Goal: Information Seeking & Learning: Learn about a topic

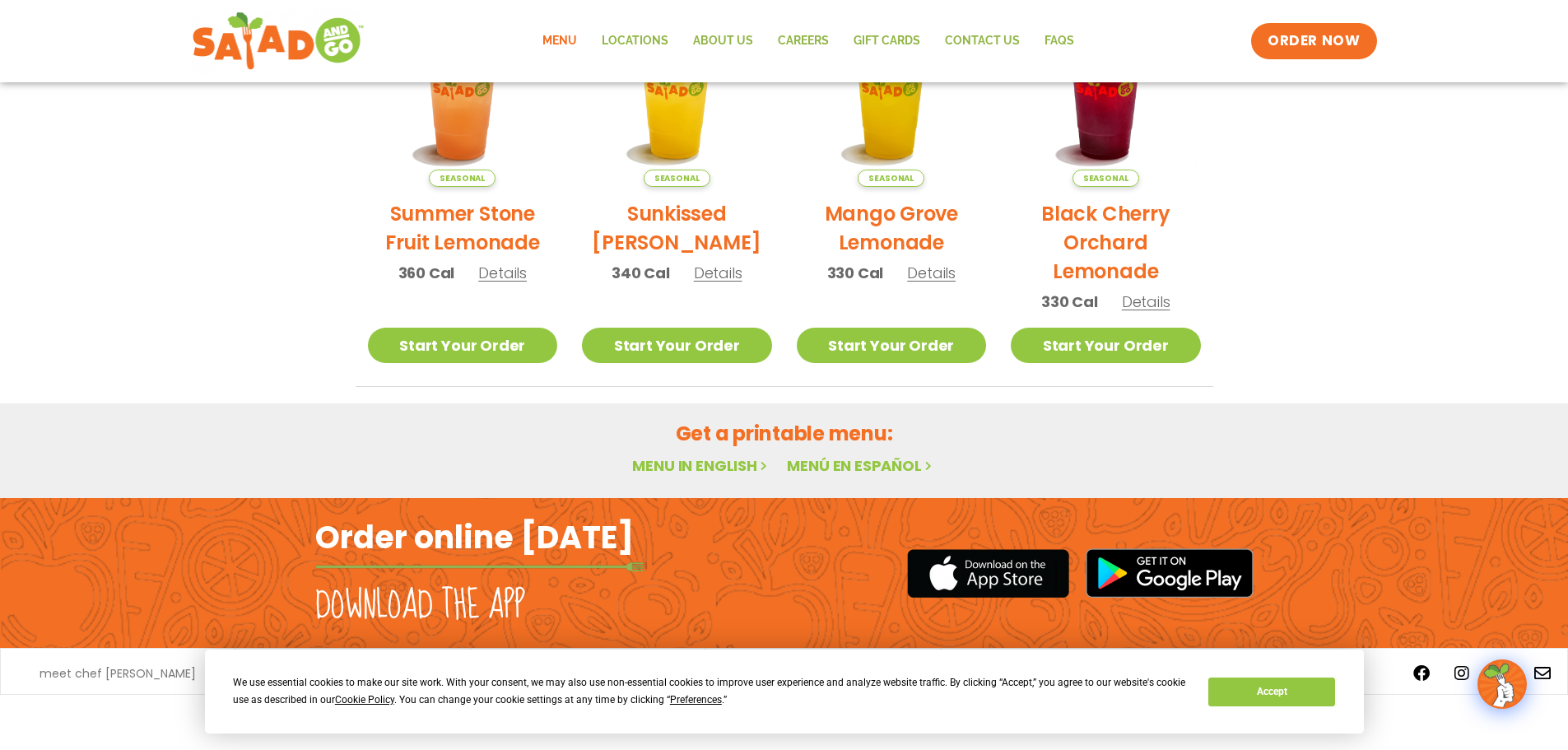
scroll to position [60, 0]
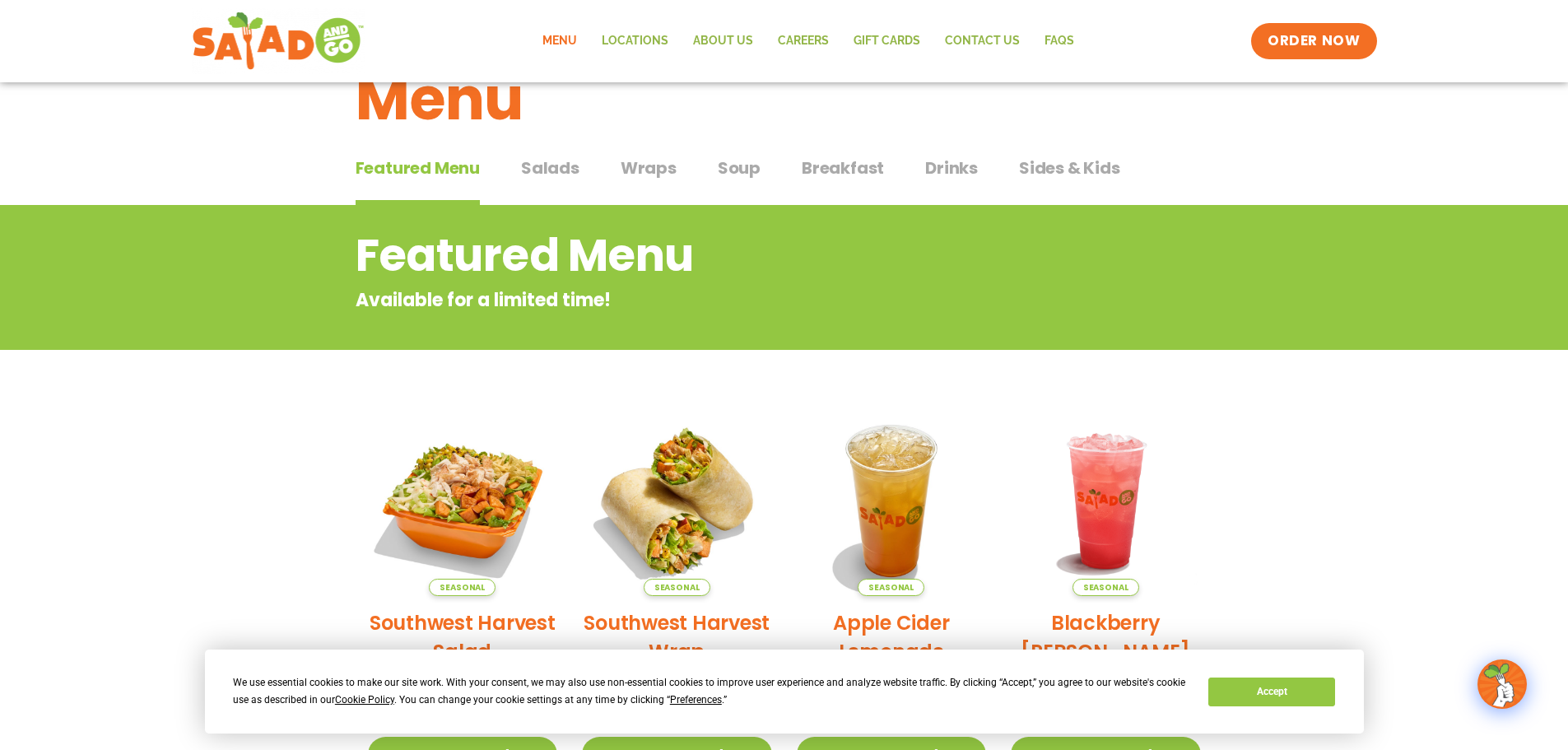
click at [565, 168] on span "Salads" at bounding box center [550, 167] width 59 height 25
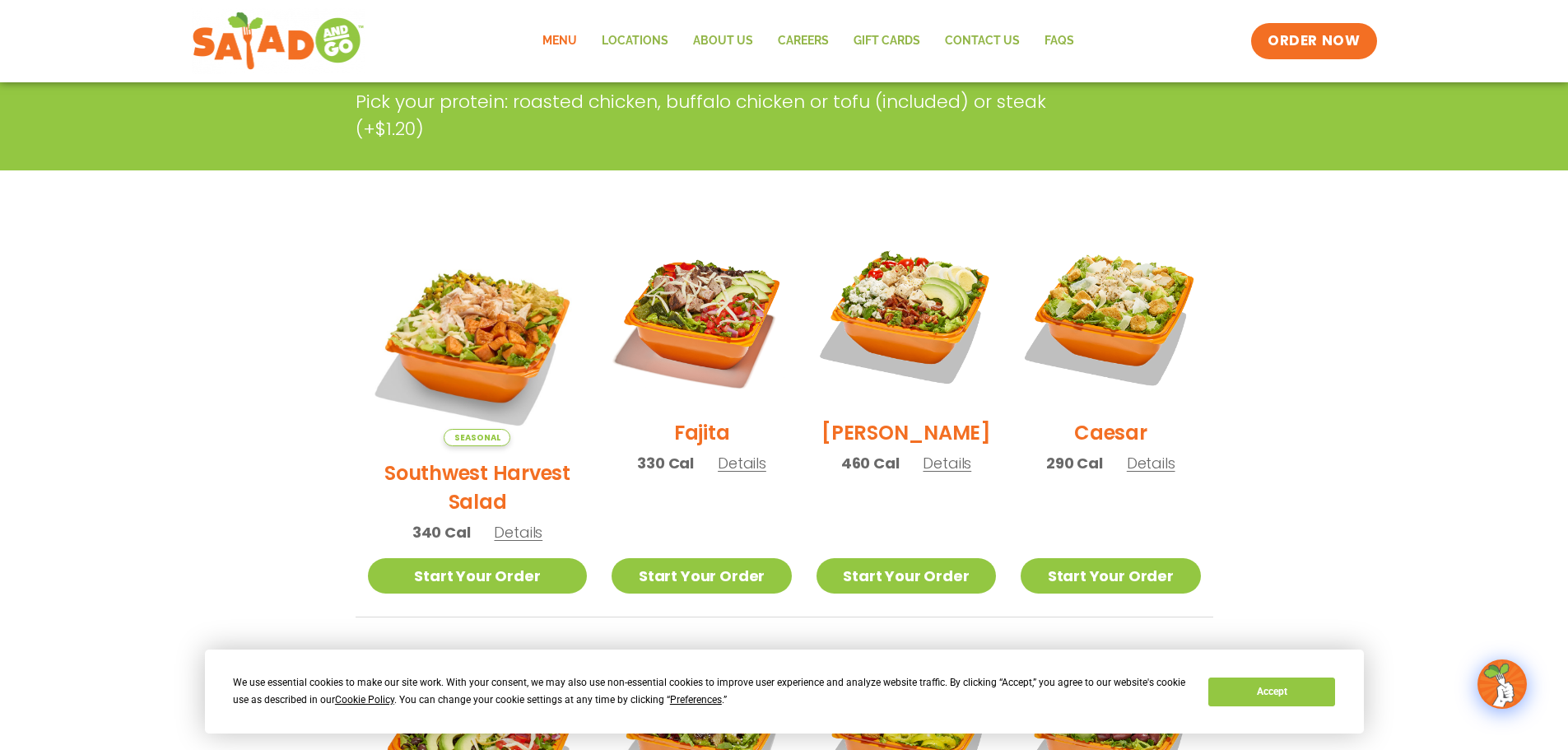
scroll to position [333, 0]
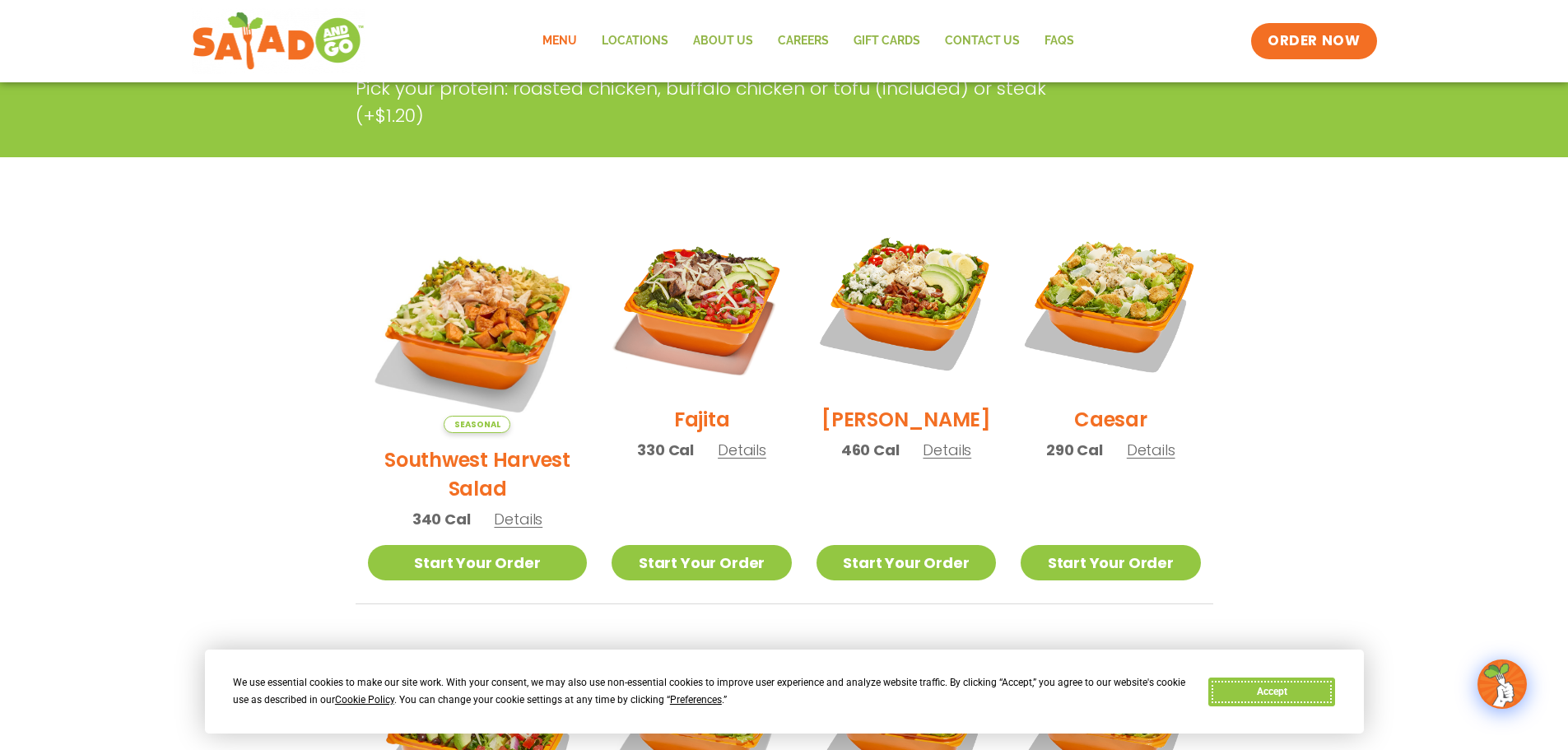
click at [1295, 691] on button "Accept" at bounding box center [1271, 691] width 126 height 29
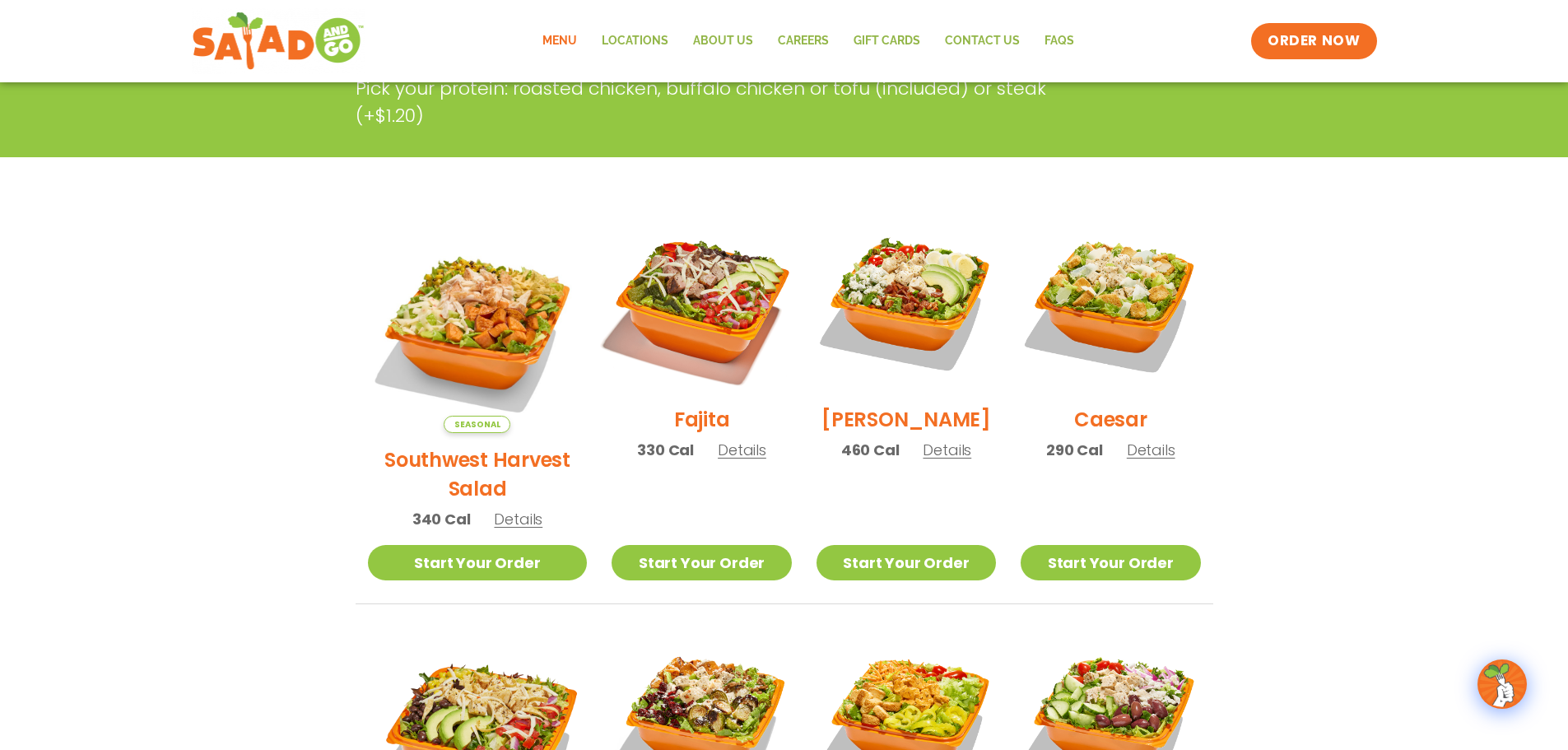
click at [702, 333] on img at bounding box center [701, 303] width 211 height 211
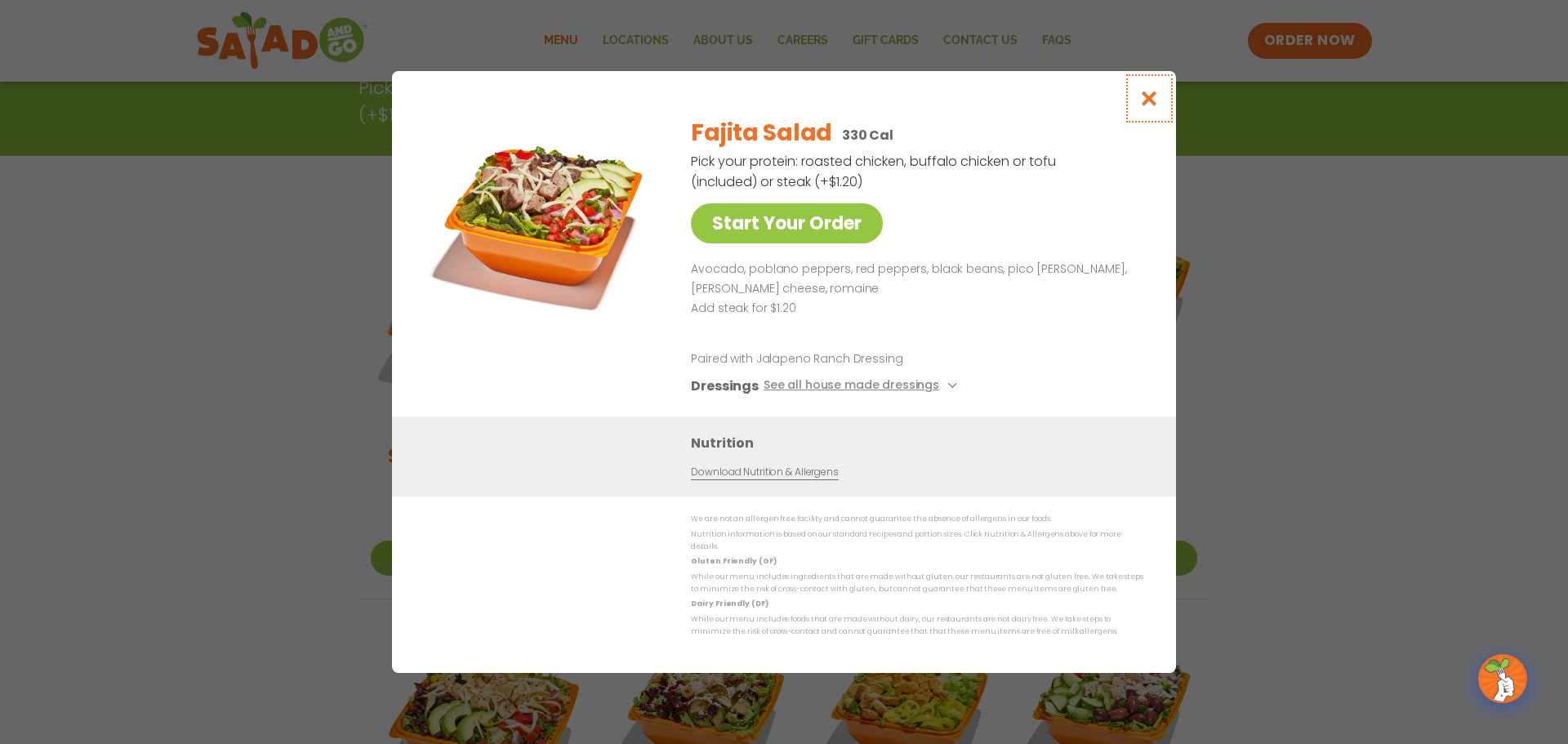
click at [1150, 107] on icon "Close modal" at bounding box center [1150, 98] width 21 height 17
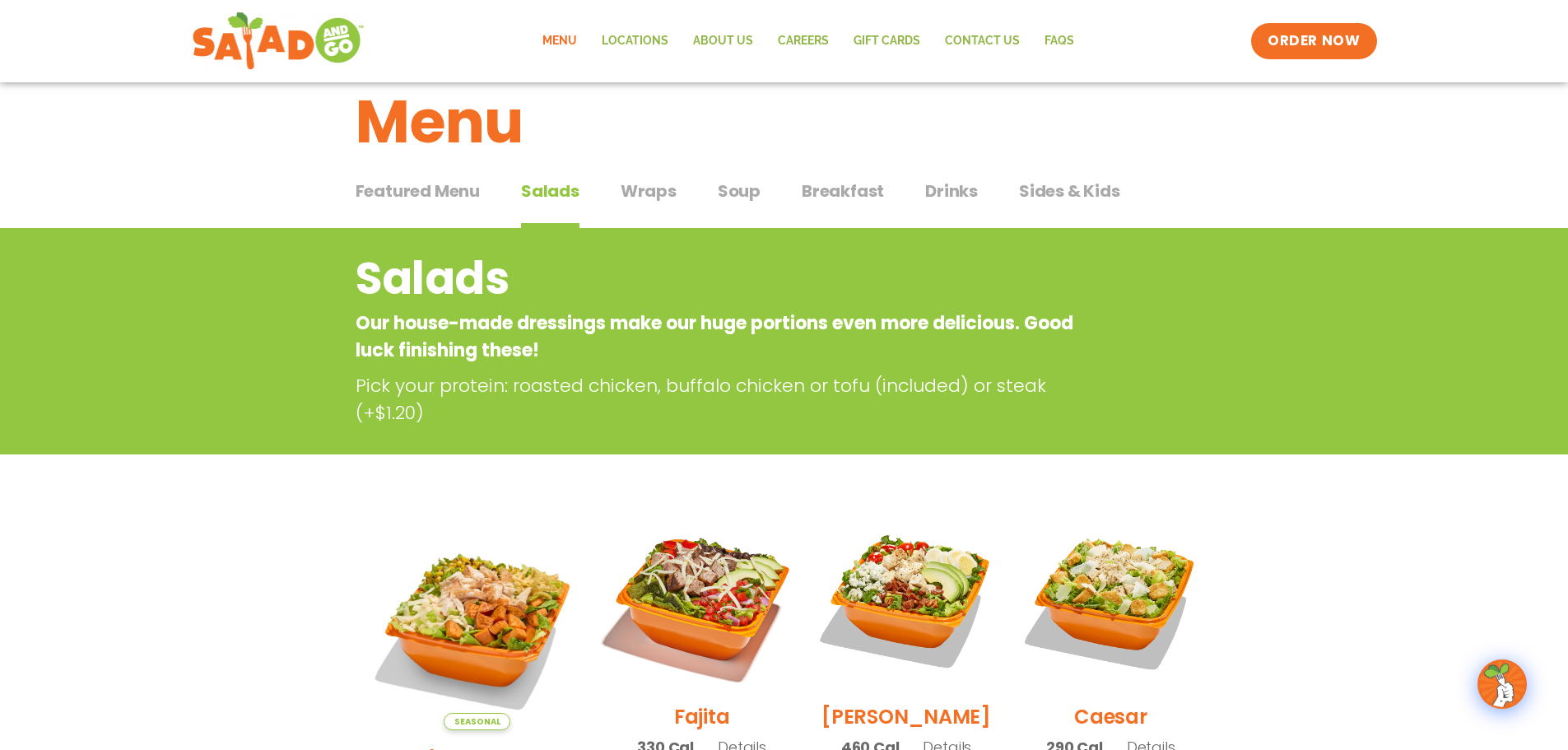
scroll to position [0, 0]
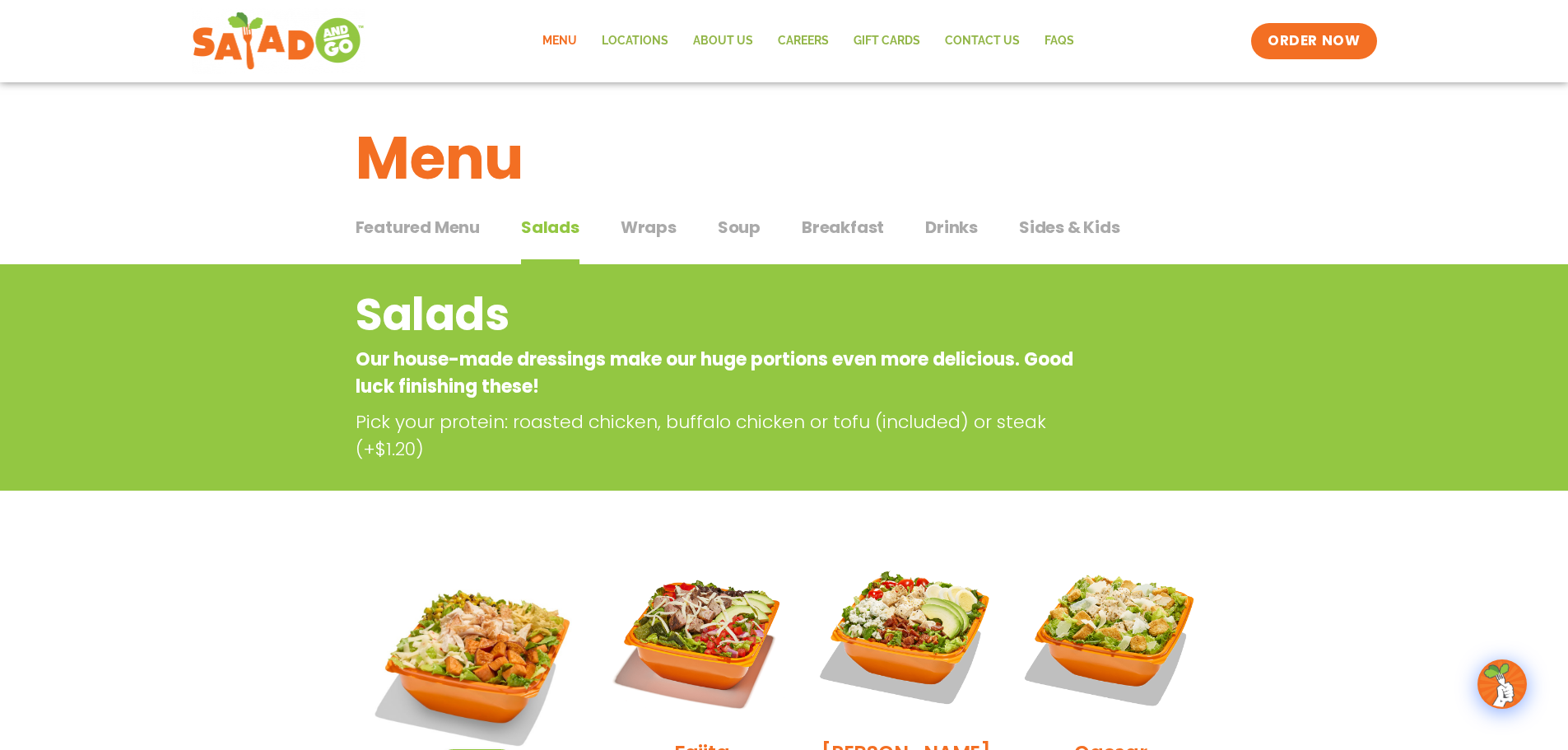
click at [652, 217] on span "Wraps" at bounding box center [648, 227] width 56 height 25
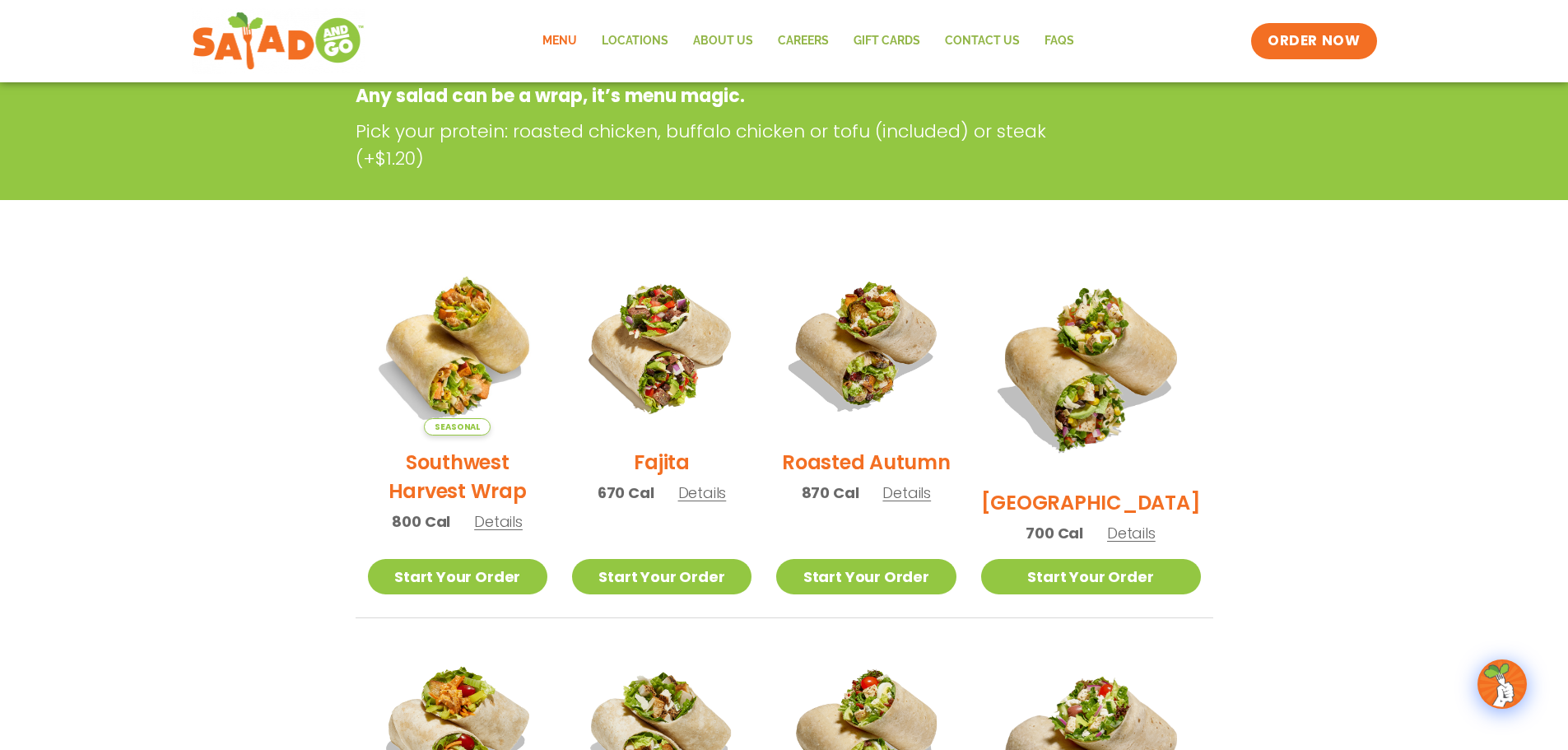
scroll to position [275, 0]
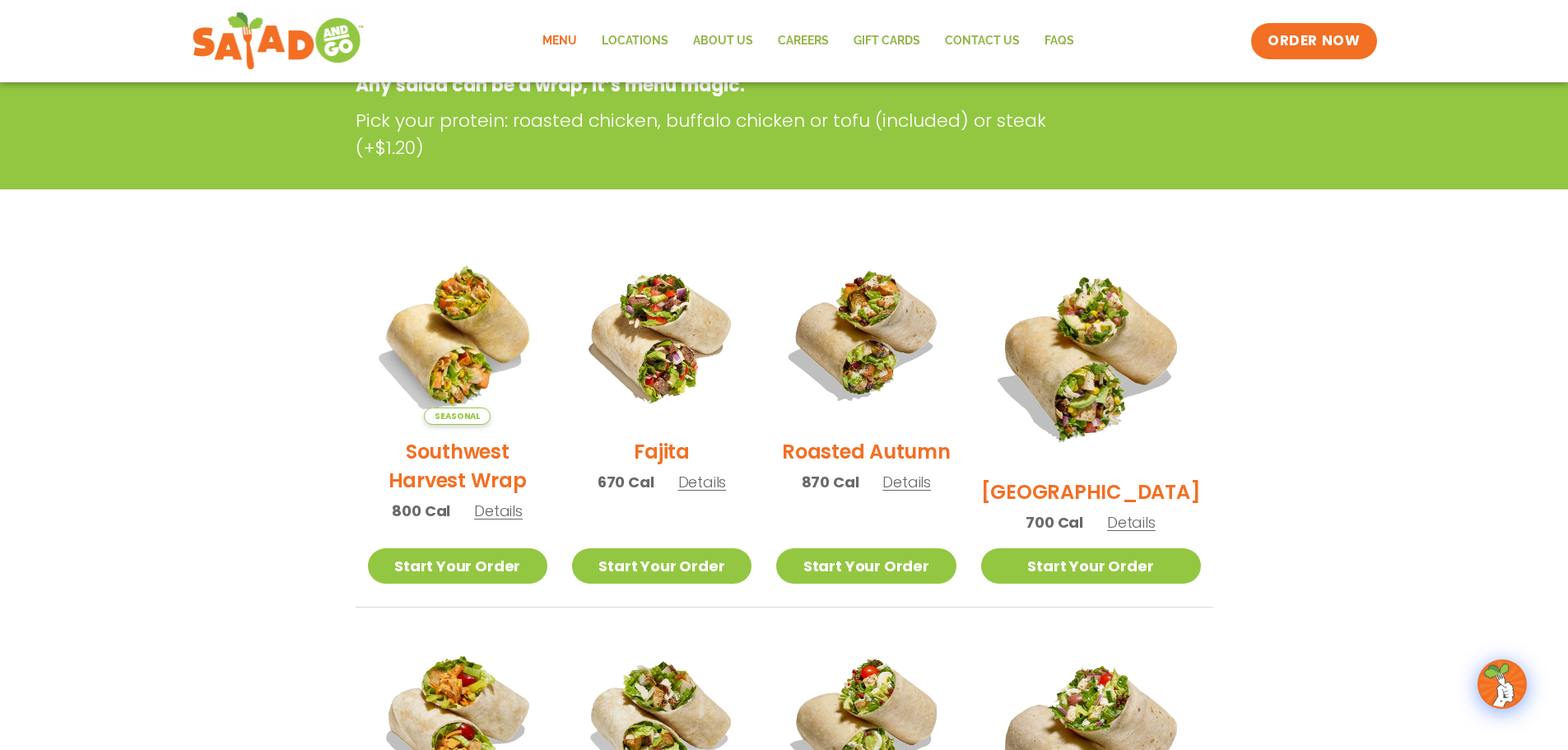
drag, startPoint x: 1172, startPoint y: 432, endPoint x: 1369, endPoint y: 273, distance: 253.2
click at [1369, 273] on section "Wraps Any salad can be a wrap, it’s menu magic. Pick your protein: roasted chic…" at bounding box center [784, 665] width 1568 height 1351
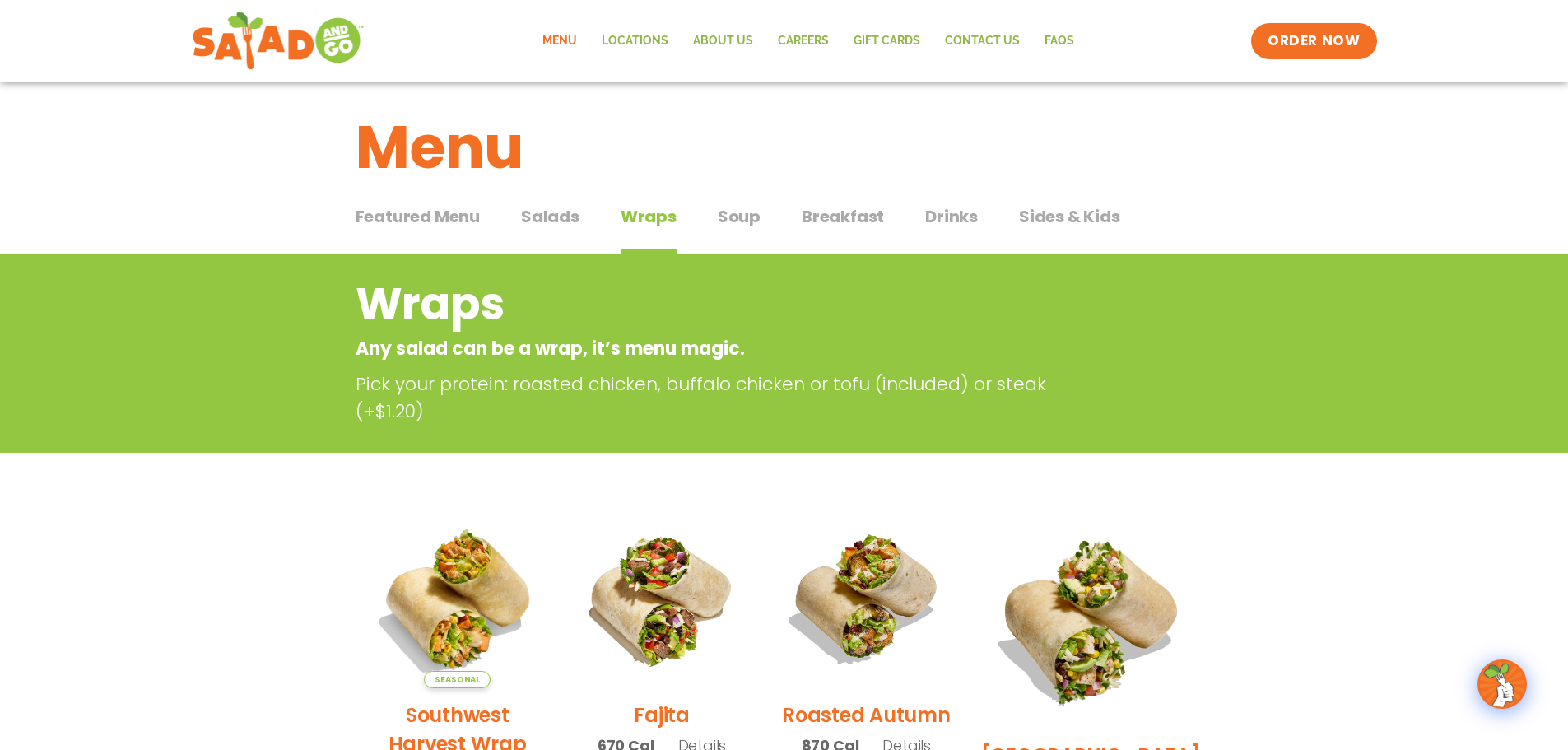
scroll to position [0, 0]
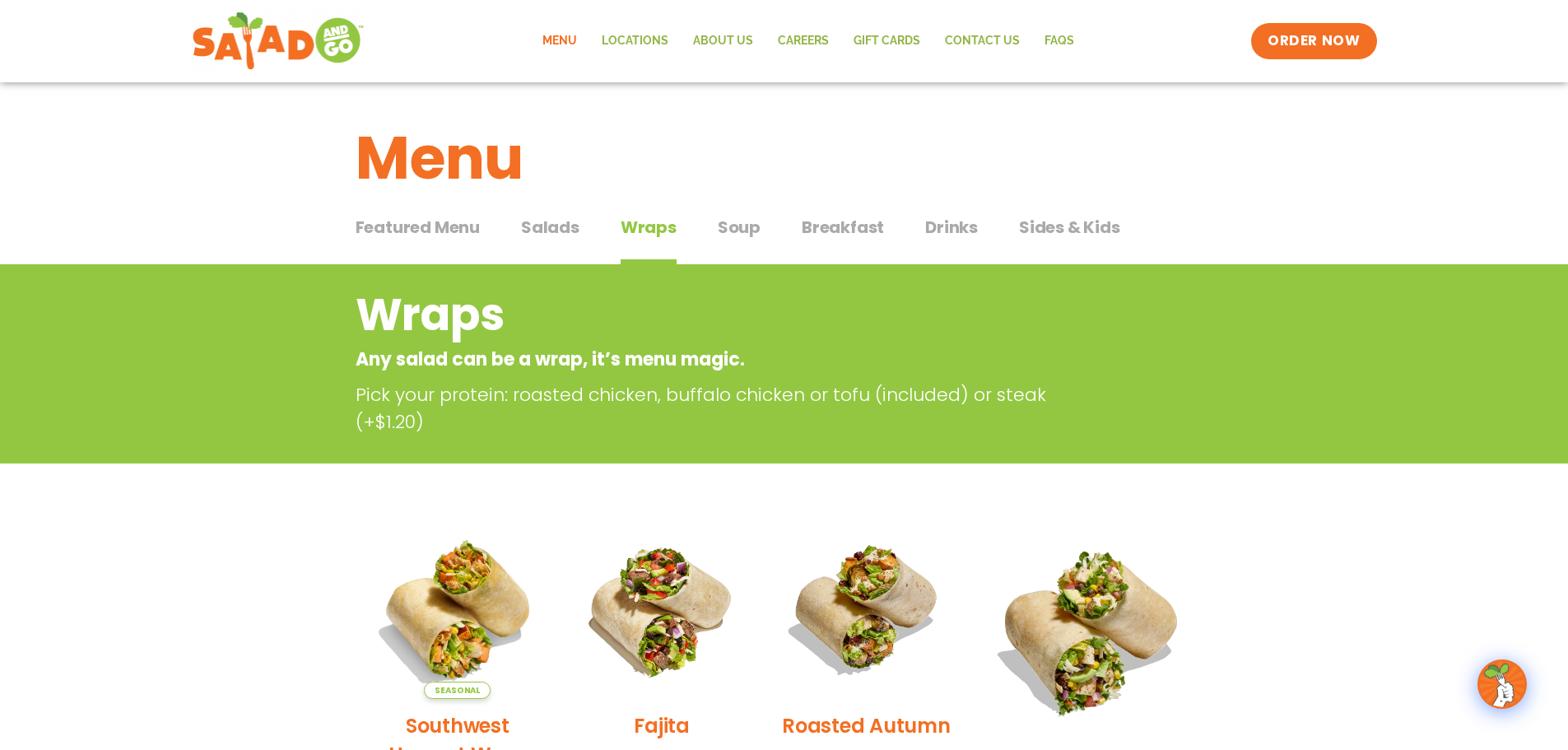
click at [738, 231] on span "Soup" at bounding box center [739, 227] width 43 height 25
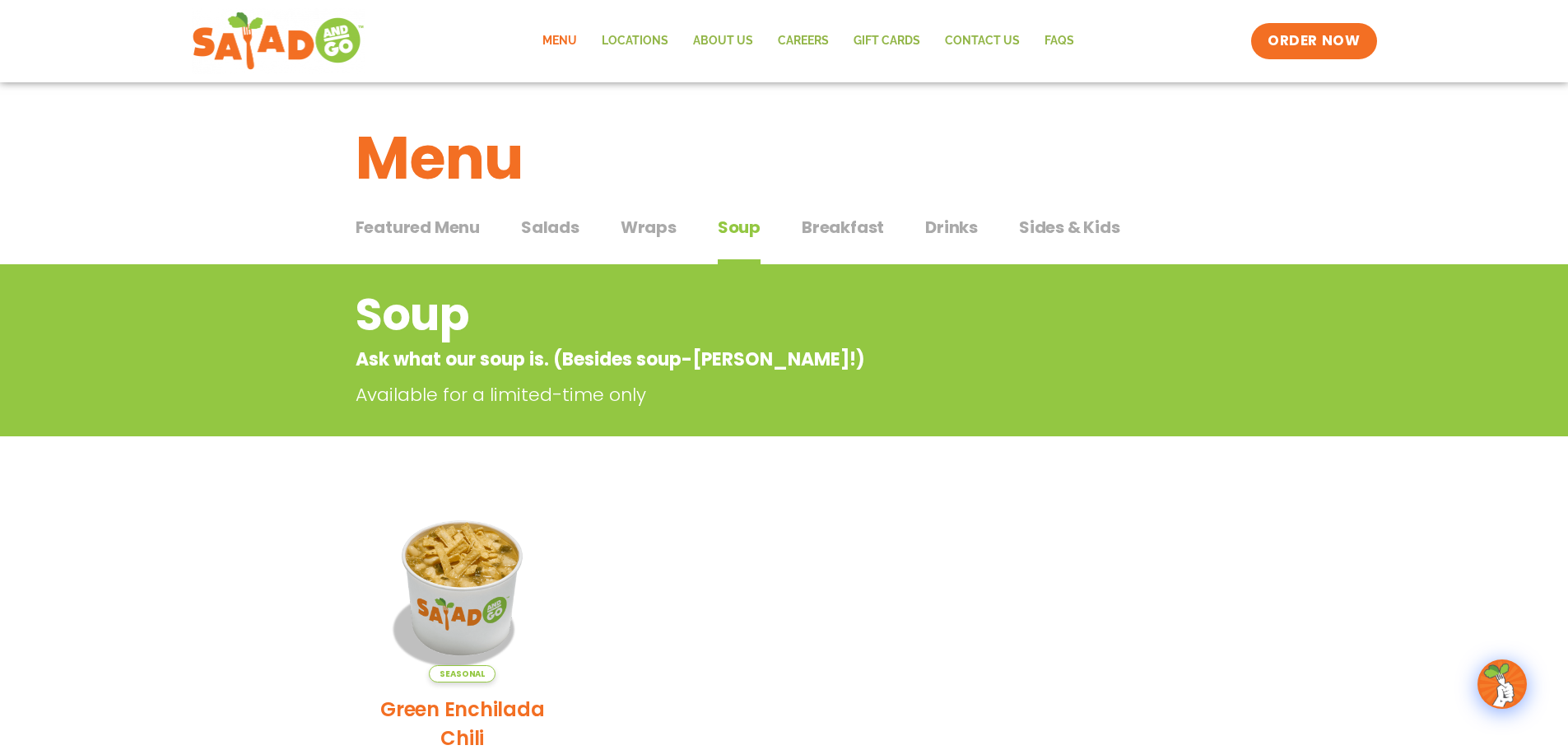
click at [826, 235] on span "Breakfast" at bounding box center [842, 227] width 83 height 25
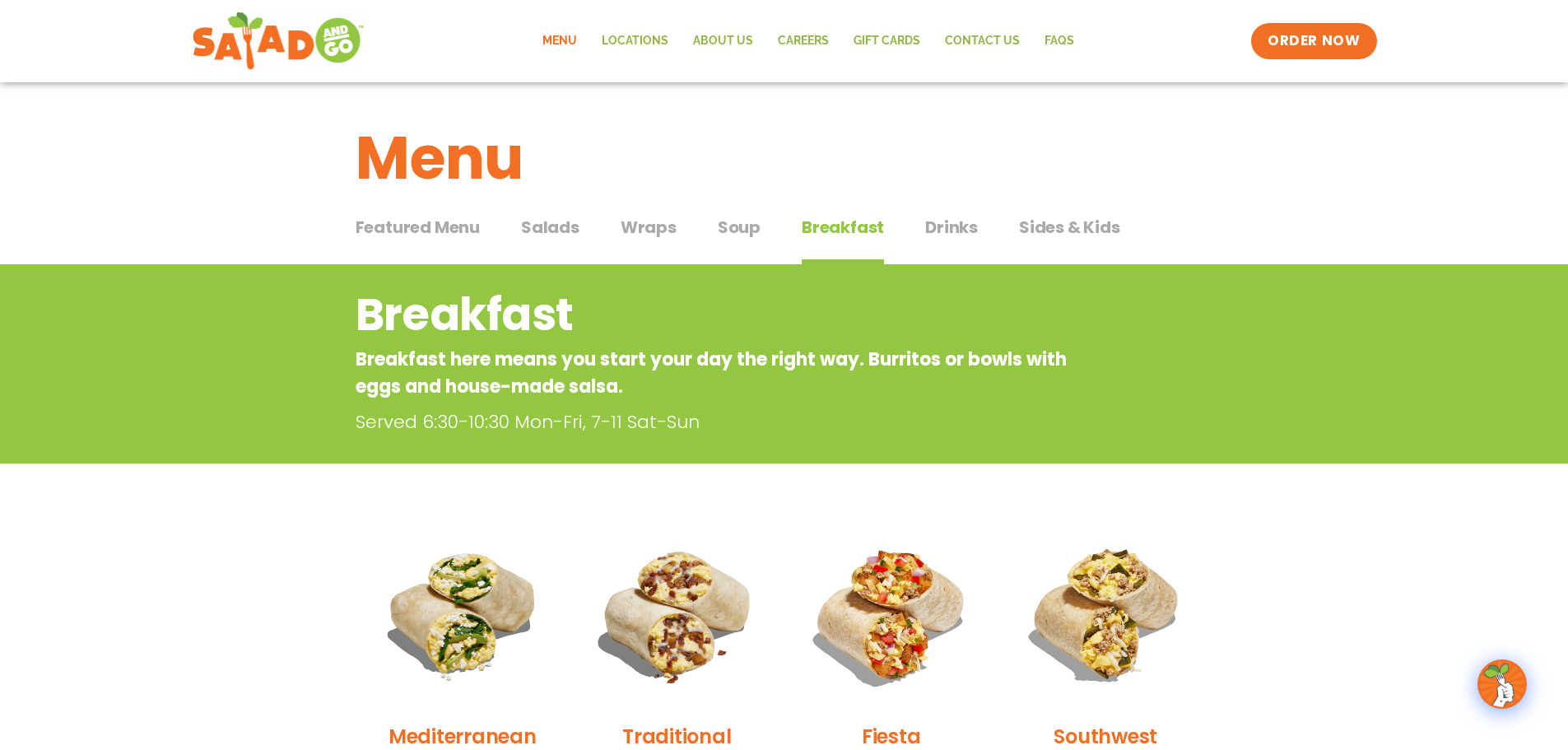
click at [935, 222] on span "Drinks" at bounding box center [951, 227] width 53 height 25
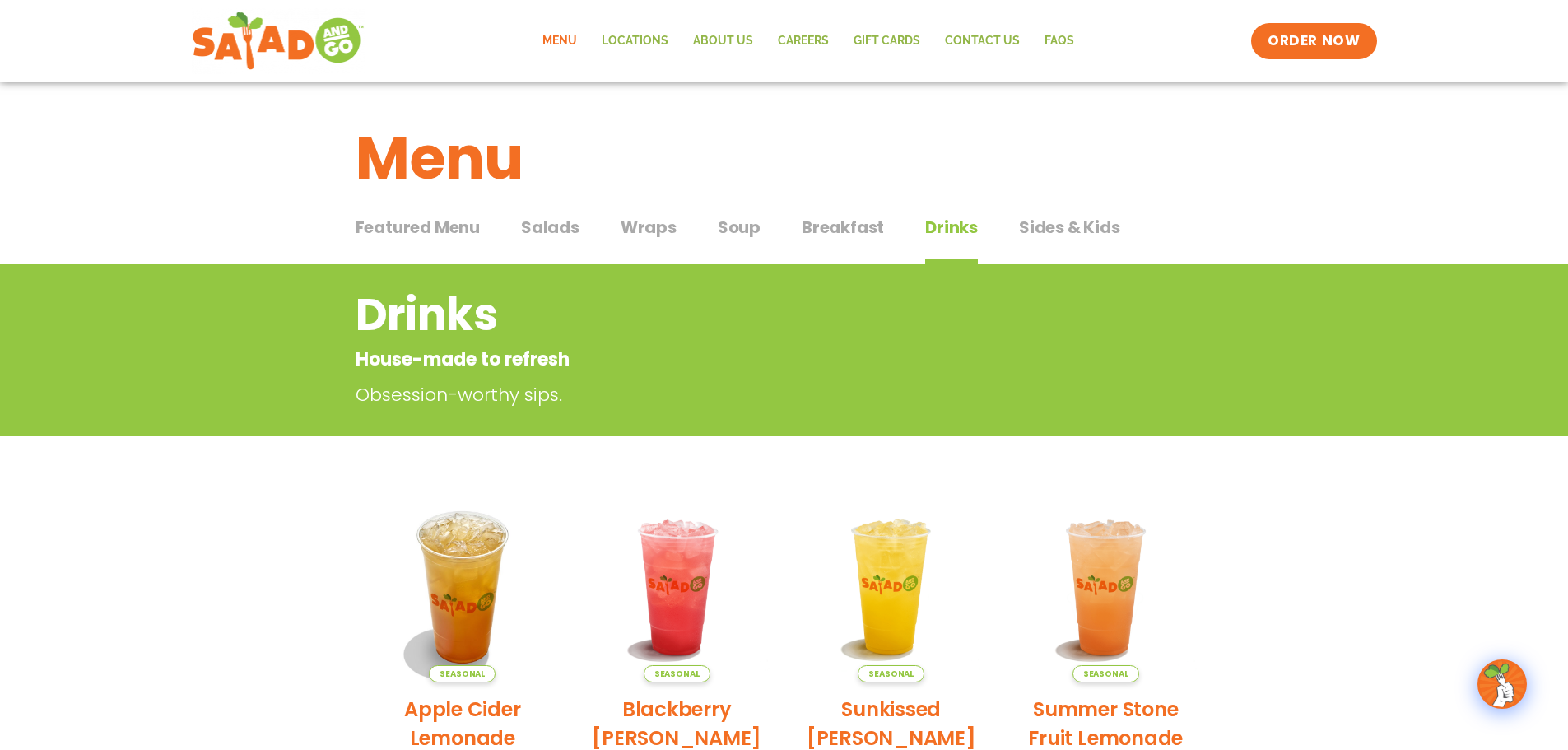
click at [1067, 224] on span "Sides & Kids" at bounding box center [1070, 227] width 101 height 25
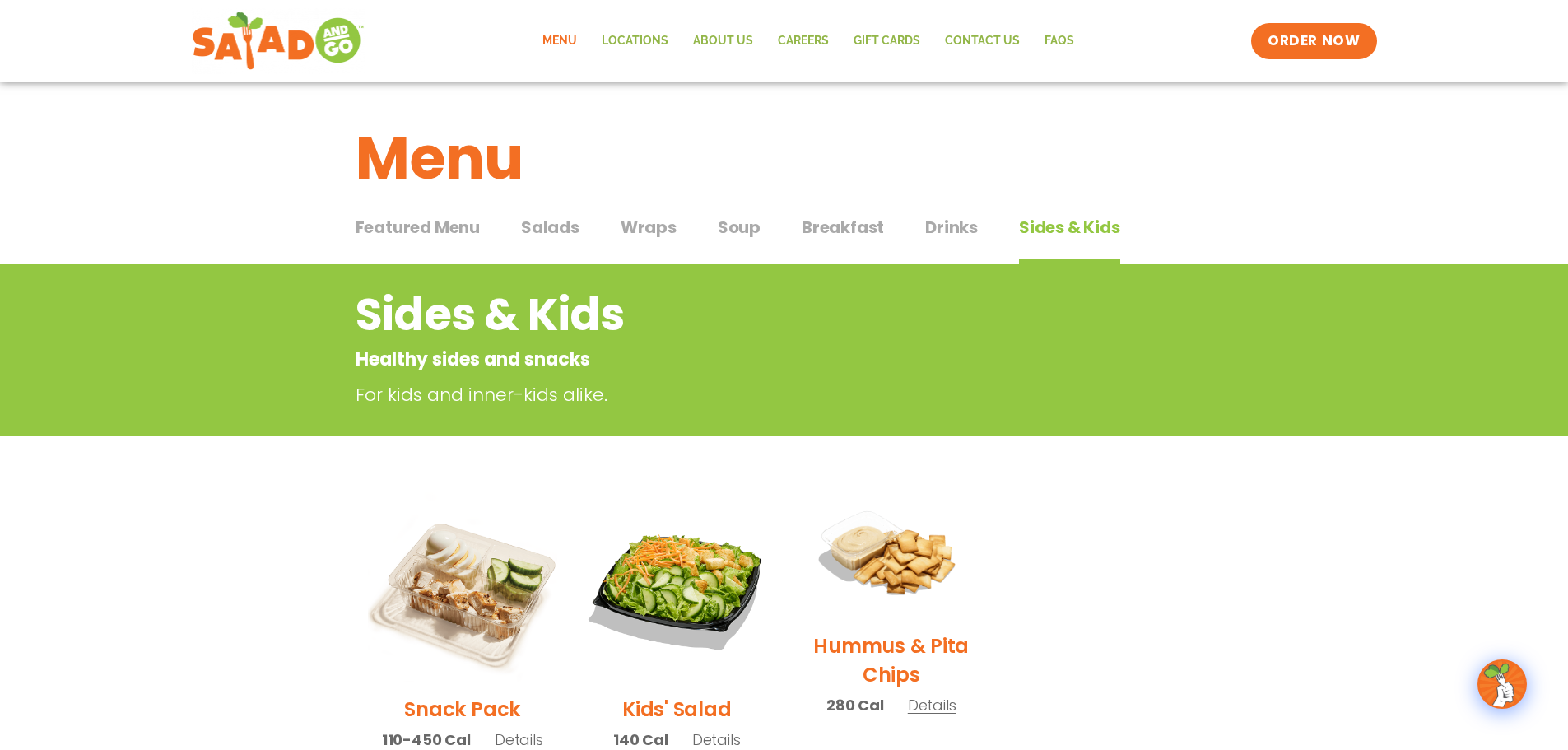
click at [632, 227] on span "Wraps" at bounding box center [648, 227] width 56 height 25
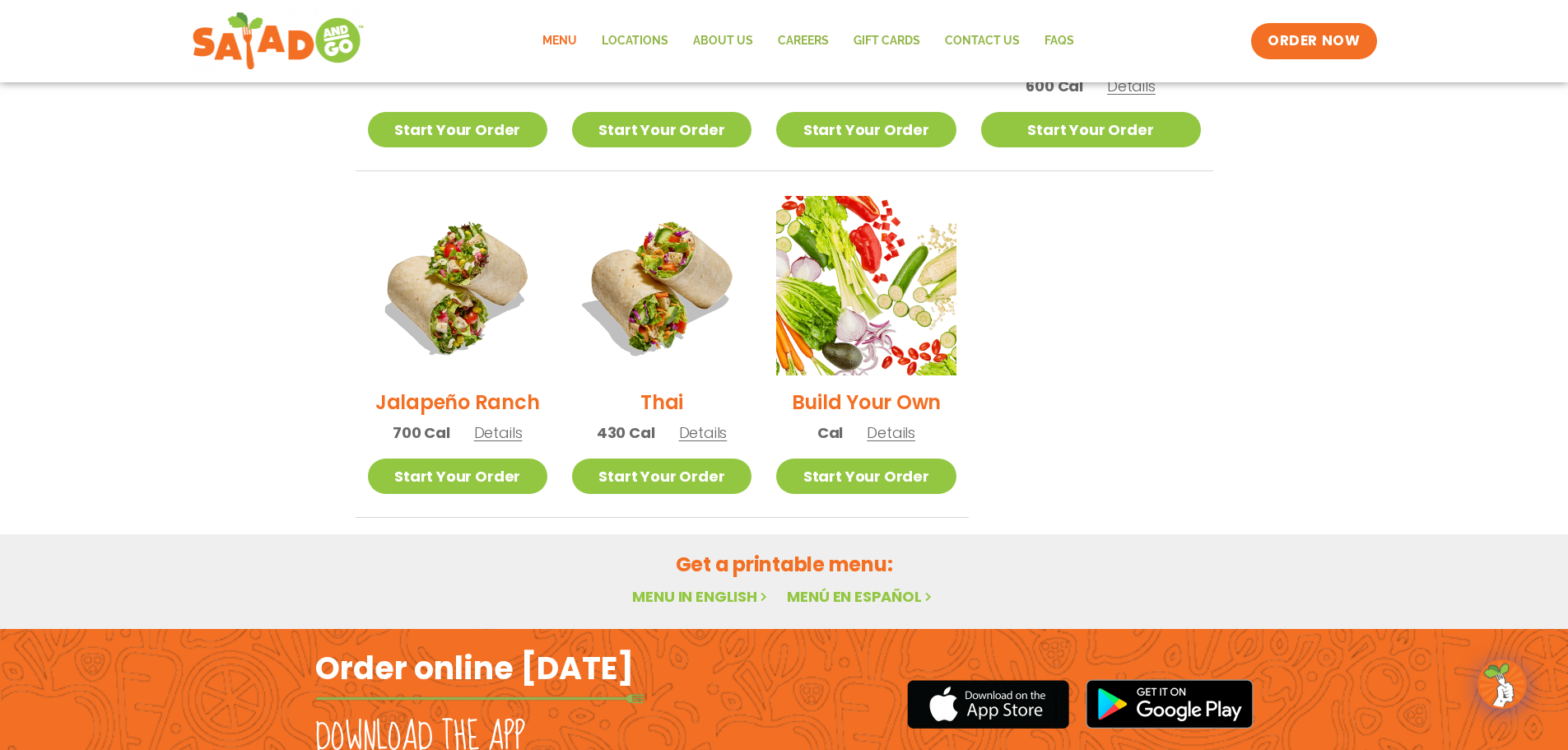
scroll to position [1208, 0]
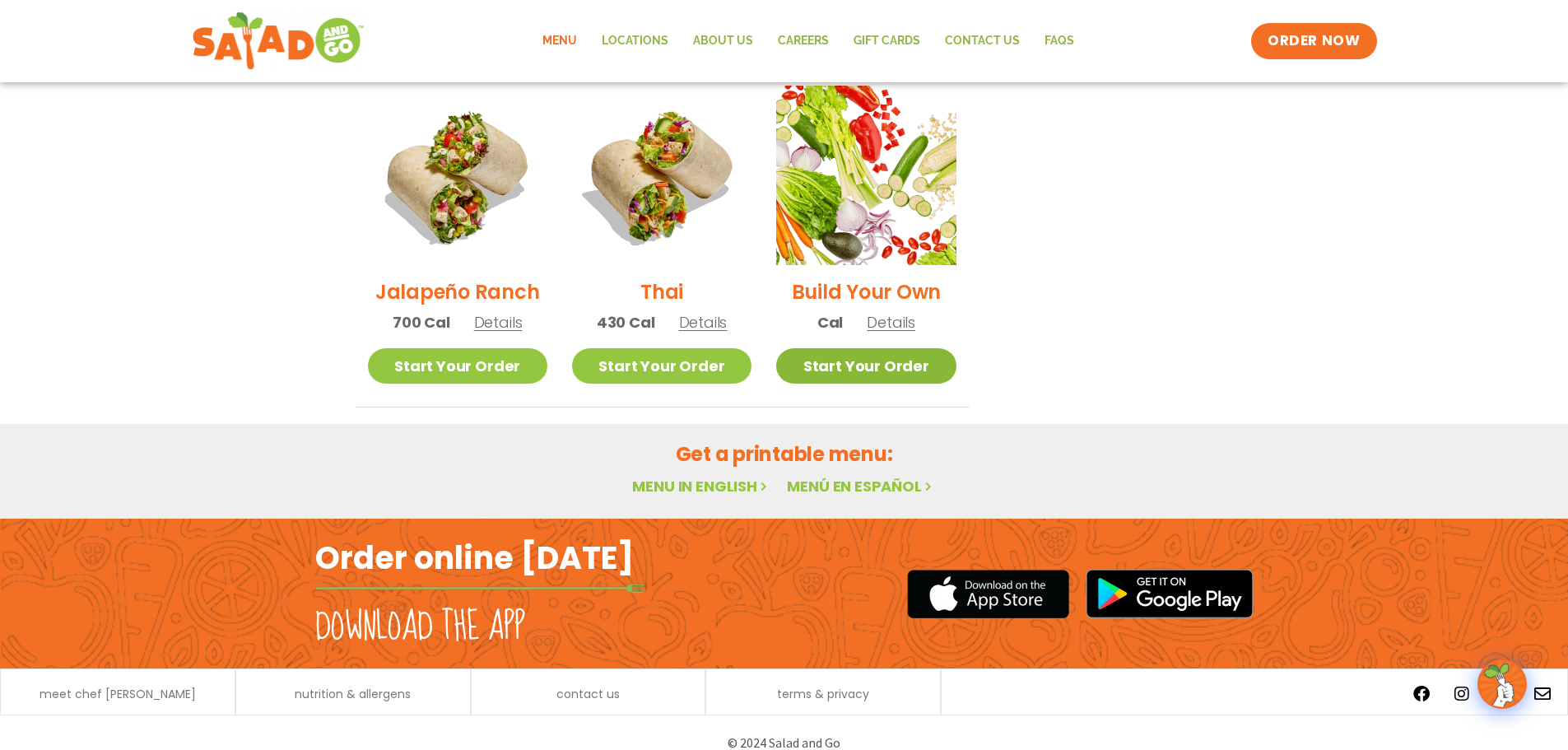
click at [869, 348] on link "Start Your Order" at bounding box center [866, 366] width 179 height 36
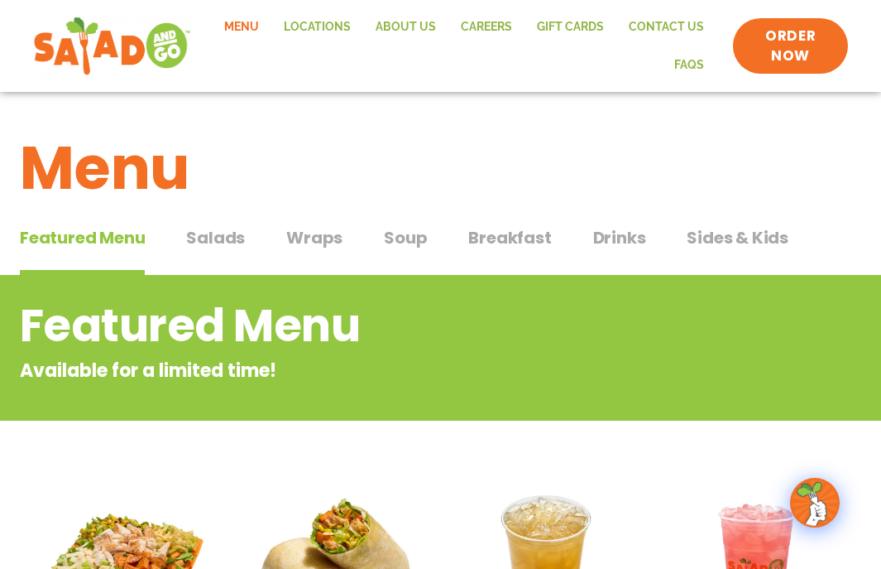
click at [305, 242] on span "Wraps" at bounding box center [314, 237] width 56 height 25
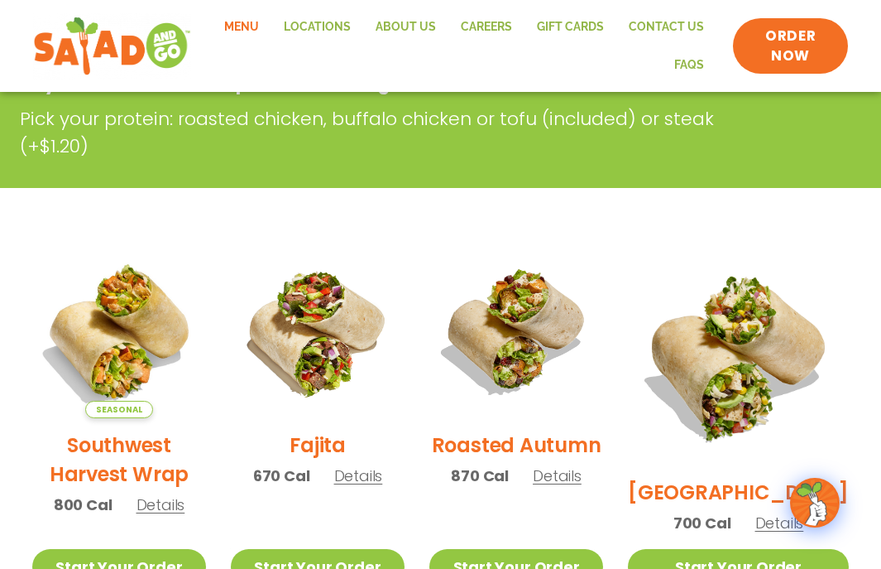
scroll to position [552, 0]
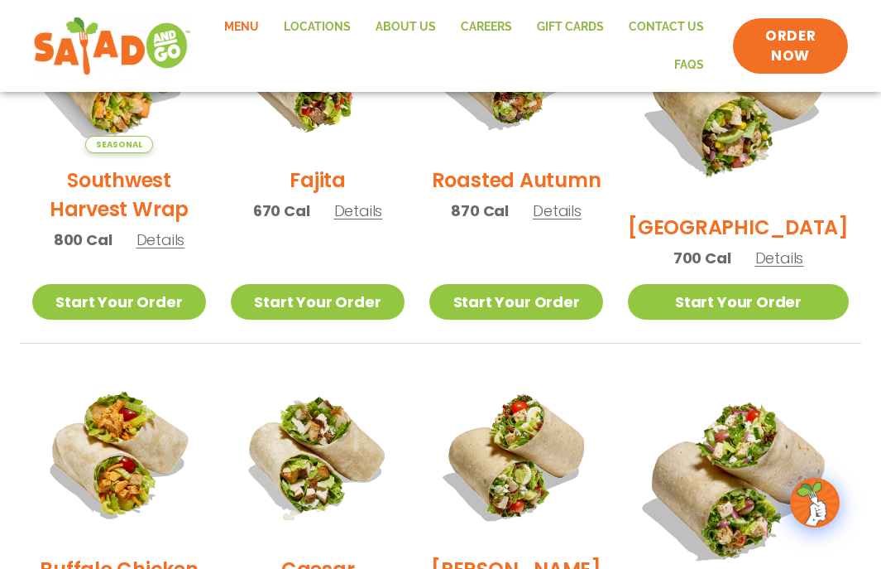
click at [331, 181] on h2 "Fajita" at bounding box center [318, 180] width 56 height 29
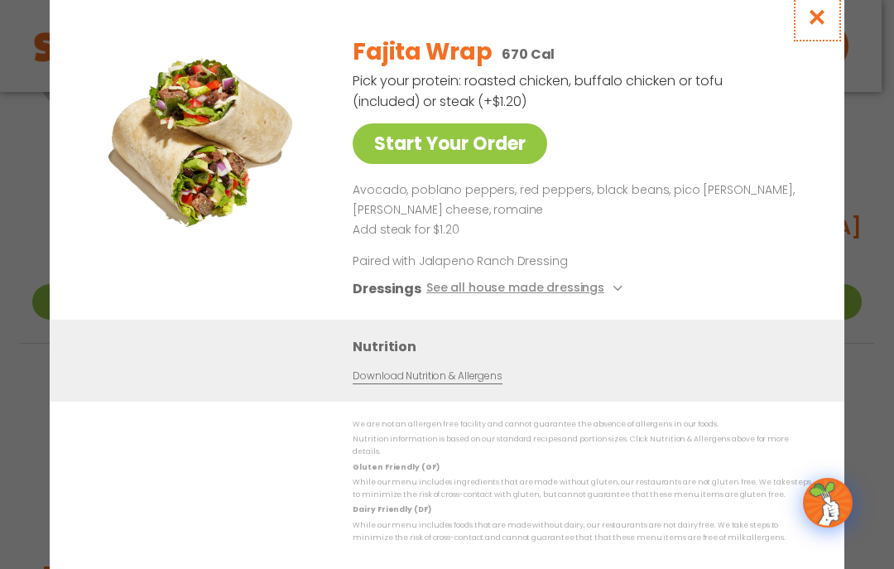
click at [818, 21] on icon "Close modal" at bounding box center [817, 16] width 21 height 17
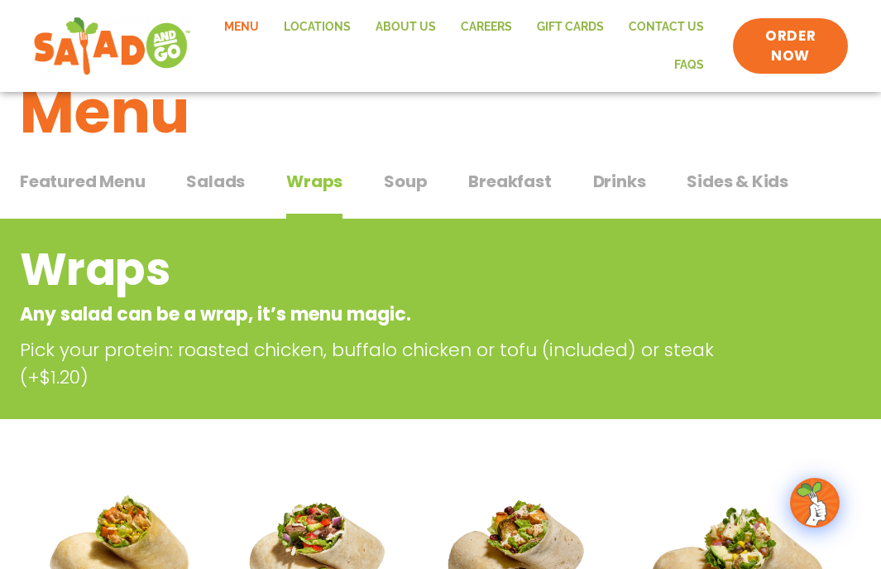
scroll to position [9, 0]
